Goal: Find specific page/section

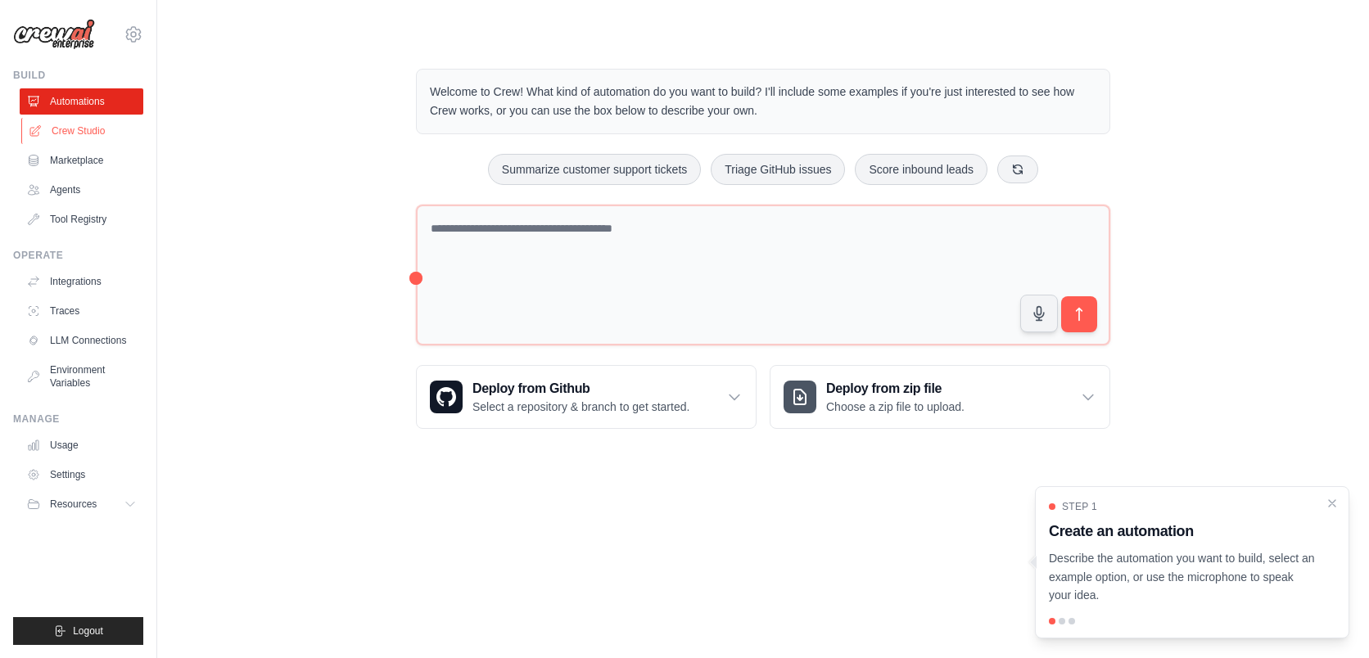
click at [113, 135] on link "Crew Studio" at bounding box center [83, 131] width 124 height 26
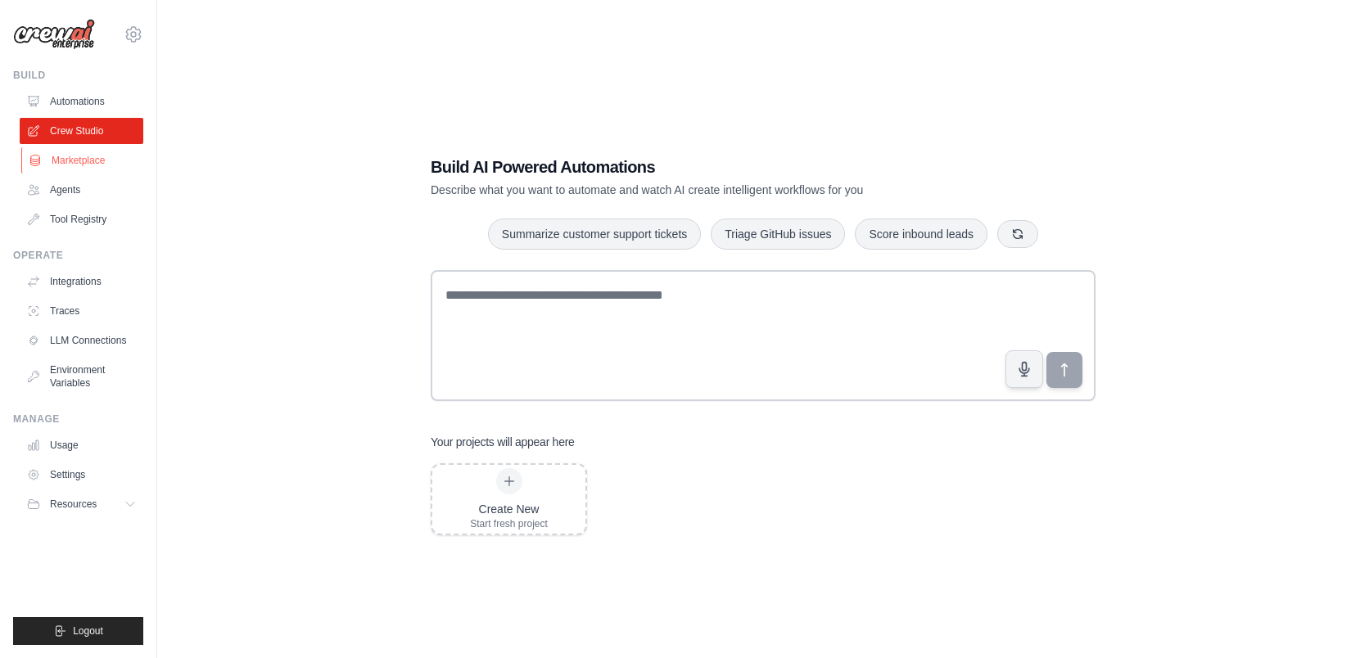
click at [106, 171] on link "Marketplace" at bounding box center [83, 160] width 124 height 26
